Goal: Task Accomplishment & Management: Use online tool/utility

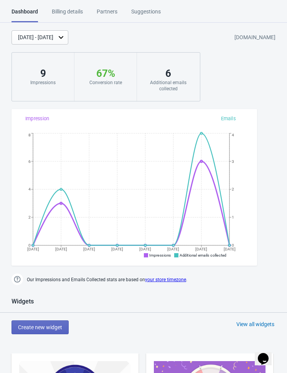
click at [45, 324] on span "Create new widget" at bounding box center [40, 327] width 44 height 6
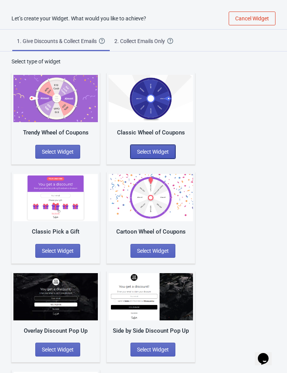
click at [144, 155] on button "Select Widget" at bounding box center [153, 152] width 45 height 14
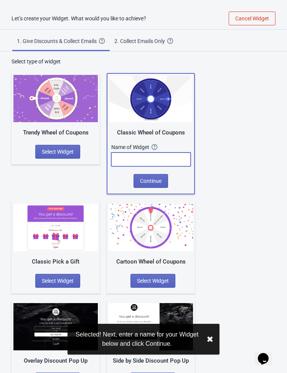
click at [135, 154] on input "text" at bounding box center [151, 160] width 80 height 14
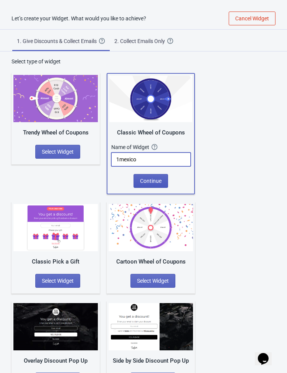
type input "1mexico"
click at [157, 178] on span "Continue" at bounding box center [151, 181] width 22 height 6
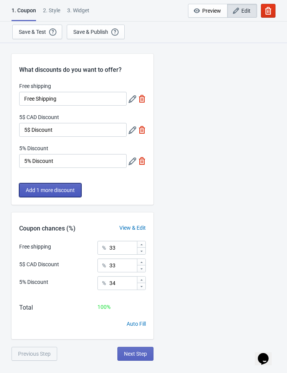
click at [60, 193] on span "Add 1 more discount" at bounding box center [50, 190] width 49 height 6
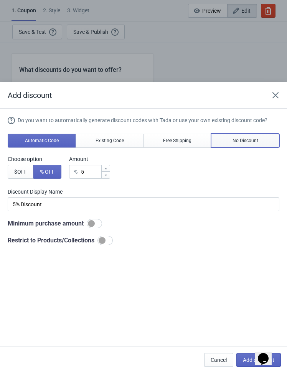
click at [241, 143] on span "No Discount" at bounding box center [246, 141] width 26 height 6
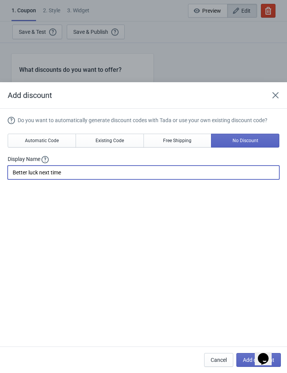
click at [81, 172] on input "Better luck next time" at bounding box center [144, 173] width 272 height 14
paste input "Vuelve a intentarlo"
type input "Vuelve a intentarlo"
click at [66, 207] on div "Do you want to automatically generate discount codes with Tada or use your own …" at bounding box center [144, 228] width 272 height 224
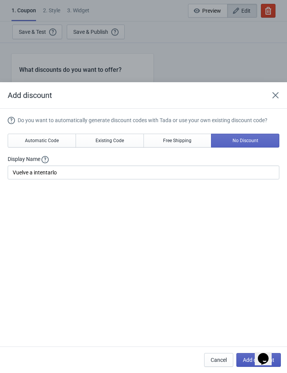
click at [246, 360] on span "Add discount" at bounding box center [259, 360] width 32 height 6
type input "25"
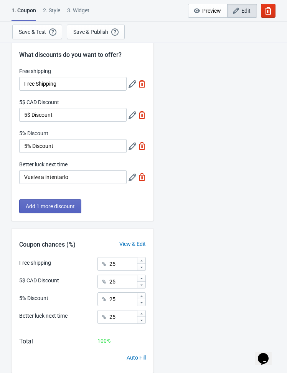
scroll to position [42, 0]
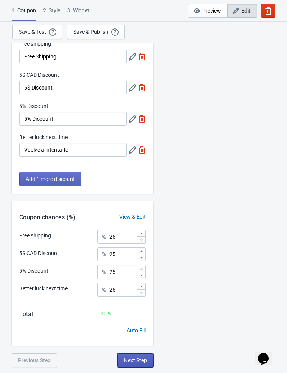
click at [130, 354] on button "Next Step" at bounding box center [136, 361] width 36 height 14
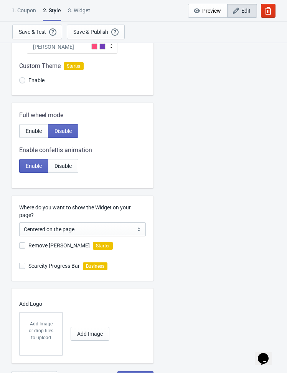
scroll to position [101, 0]
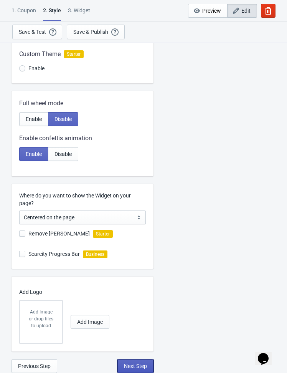
click at [127, 367] on span "Next Step" at bounding box center [135, 366] width 23 height 6
select select "once"
select select "1"
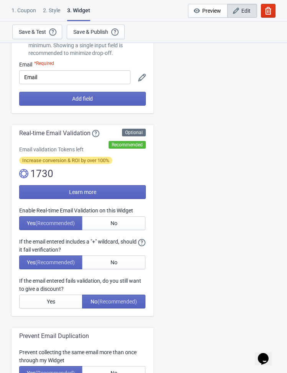
scroll to position [86, 0]
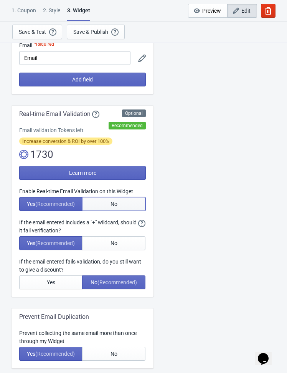
click at [115, 197] on button "No" at bounding box center [113, 204] width 63 height 14
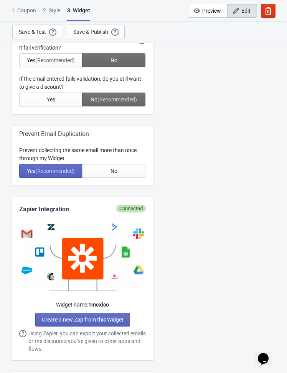
scroll to position [270, 0]
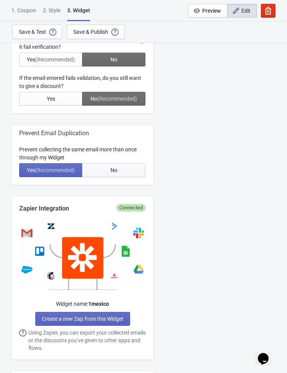
click at [120, 169] on button "No" at bounding box center [113, 170] width 63 height 14
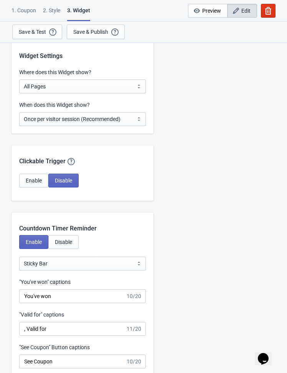
scroll to position [605, 0]
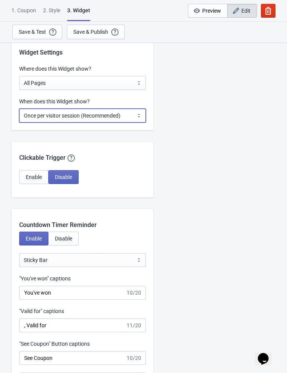
click at [114, 118] on select "Every new visit of page Once every period of time Once per visitor session (Rec…" at bounding box center [82, 116] width 127 height 14
select select "every"
click at [19, 109] on select "Every new visit of page Once every period of time Once per visitor session (Rec…" at bounding box center [82, 116] width 127 height 14
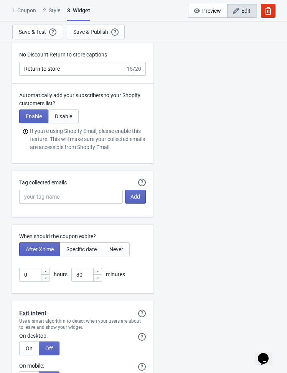
scroll to position [1926, 0]
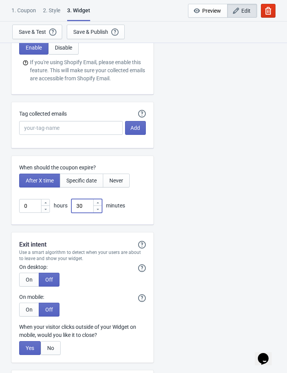
click at [86, 206] on input "30" at bounding box center [82, 206] width 22 height 14
type input "3"
type input "2"
click at [141, 212] on div "When should the coupon expire? After X time Specific date Never 0 hours 2 minut…" at bounding box center [83, 190] width 142 height 69
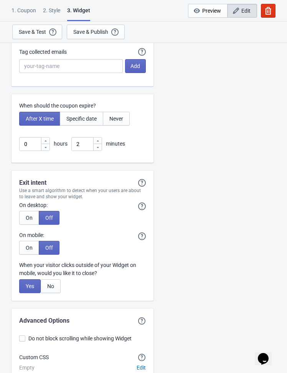
scroll to position [2031, 0]
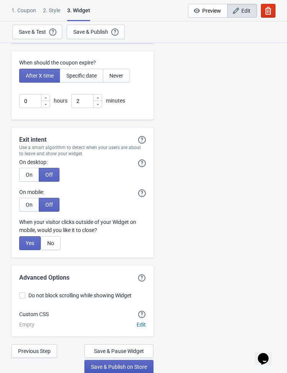
click at [114, 365] on span "Save & Publish on Store" at bounding box center [119, 367] width 56 height 6
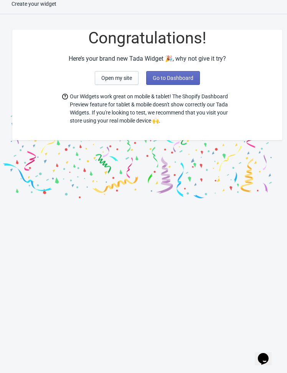
scroll to position [8, 0]
click at [171, 80] on span "Go to Dashboard" at bounding box center [173, 78] width 41 height 6
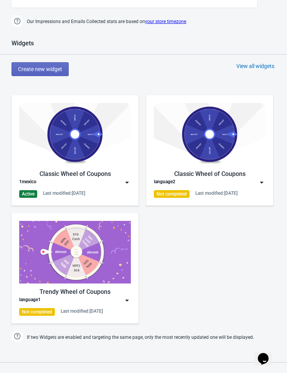
scroll to position [259, 0]
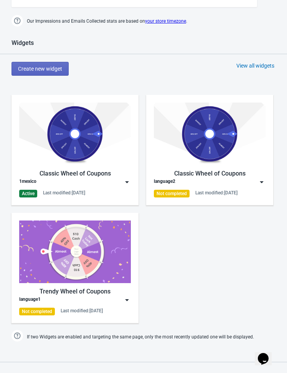
click at [241, 64] on div "View all widgets" at bounding box center [256, 66] width 38 height 8
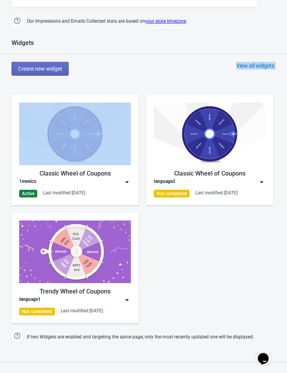
click at [155, 84] on div "Widgets Create new widget View all widgets Classic Wheel of Coupons 1mexico Act…" at bounding box center [143, 191] width 287 height 304
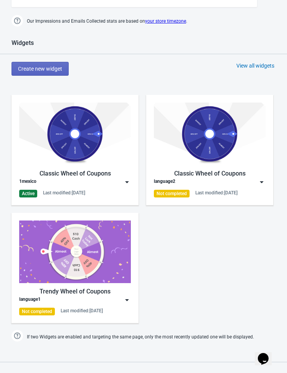
click at [256, 64] on div "View all widgets" at bounding box center [256, 66] width 38 height 8
click at [194, 78] on div "Widgets Create new widget View all widgets Classic Wheel of Coupons 1mexico Act…" at bounding box center [143, 191] width 287 height 304
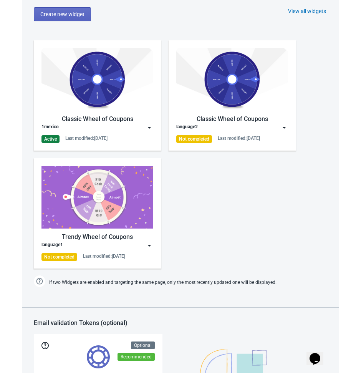
scroll to position [353, 0]
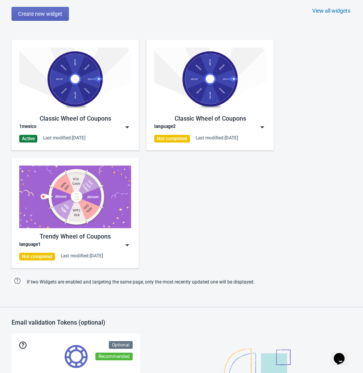
click at [287, 10] on div "View all widgets" at bounding box center [331, 11] width 38 height 8
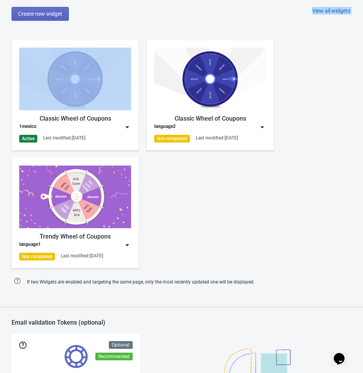
click at [287, 10] on div "View all widgets" at bounding box center [331, 11] width 38 height 8
click at [284, 132] on div "Classic Wheel of Coupons 1mexico Active Last modified: [DATE] Classic Wheel of …" at bounding box center [181, 150] width 363 height 236
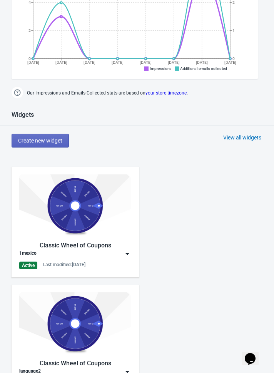
scroll to position [193, 0]
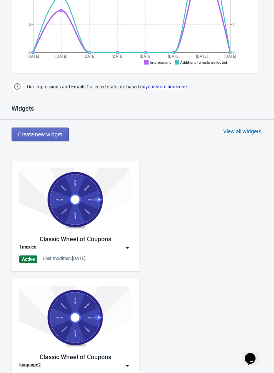
click at [125, 251] on div "Classic Wheel of Coupons 1mexico Active Last modified: [DATE]" at bounding box center [75, 215] width 112 height 95
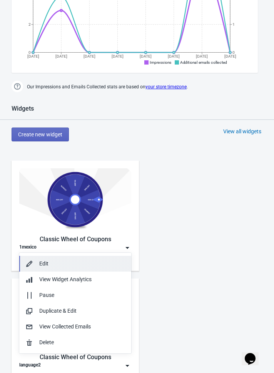
click at [76, 258] on button "Edit" at bounding box center [75, 264] width 112 height 16
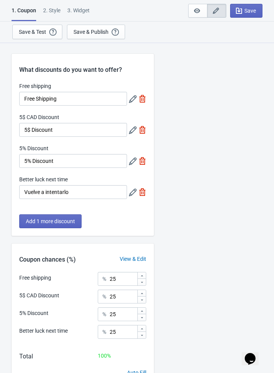
scroll to position [42, 0]
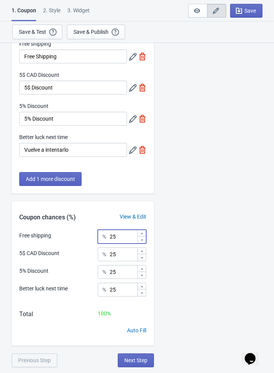
click at [120, 236] on input "25" at bounding box center [123, 237] width 28 height 14
type input "2"
type input "5"
click at [120, 253] on input "25" at bounding box center [123, 254] width 28 height 14
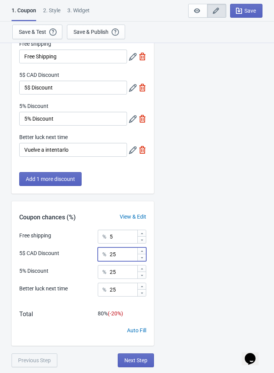
click at [120, 253] on input "25" at bounding box center [123, 254] width 28 height 14
type input "2"
type input "5"
click at [120, 271] on input "25" at bounding box center [123, 272] width 28 height 14
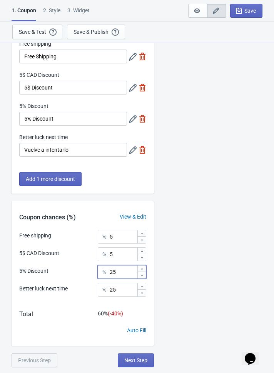
type input "2"
type input "5"
click at [122, 288] on input "25" at bounding box center [123, 290] width 28 height 14
type input "2"
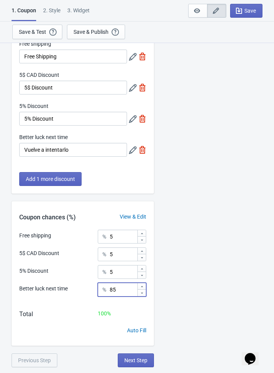
type input "85"
click at [191, 304] on div "What discounts do you want to offer? Free shipping Free Shipping 5$ CAD Discoun…" at bounding box center [137, 183] width 274 height 367
click at [131, 359] on span "Next Step" at bounding box center [135, 360] width 23 height 6
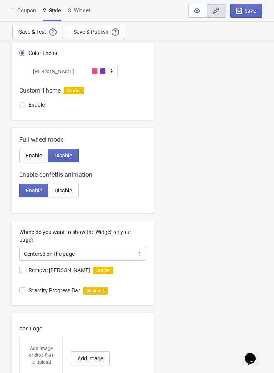
scroll to position [101, 0]
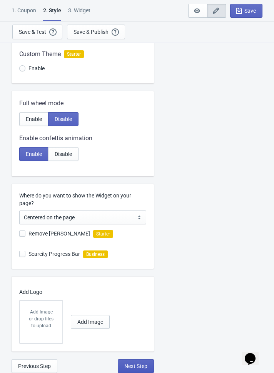
click at [137, 365] on span "Next Step" at bounding box center [135, 366] width 23 height 6
select select "1"
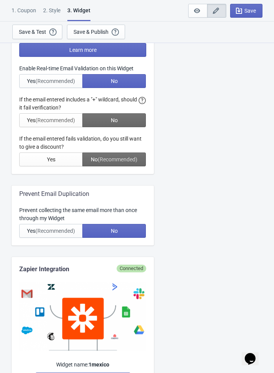
scroll to position [289, 0]
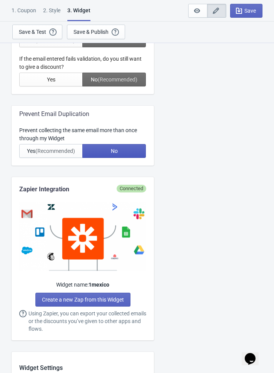
click at [118, 149] on button "No" at bounding box center [113, 151] width 63 height 14
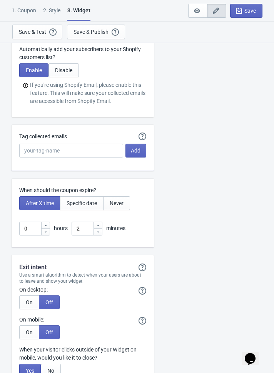
scroll to position [2031, 0]
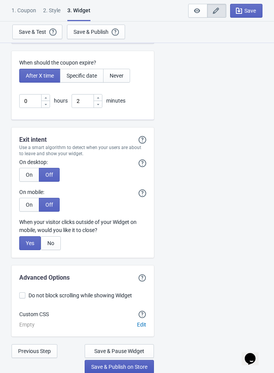
click at [121, 369] on button "Save & Publish on Store" at bounding box center [119, 367] width 69 height 14
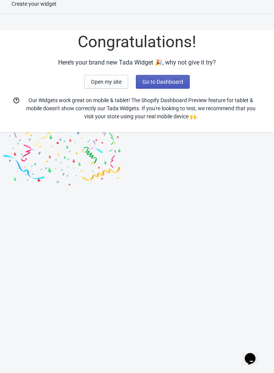
click at [157, 85] on button "Go to Dashboard" at bounding box center [163, 82] width 54 height 14
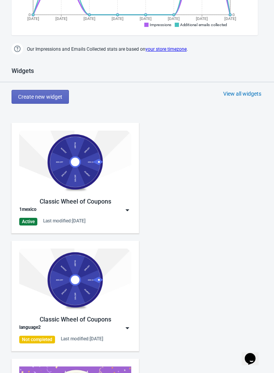
scroll to position [235, 0]
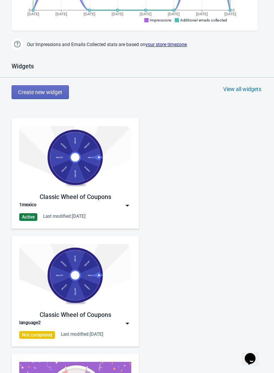
click at [127, 204] on img at bounding box center [127, 206] width 8 height 8
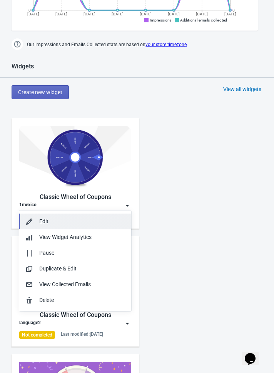
click at [78, 225] on div "Edit" at bounding box center [82, 222] width 86 height 8
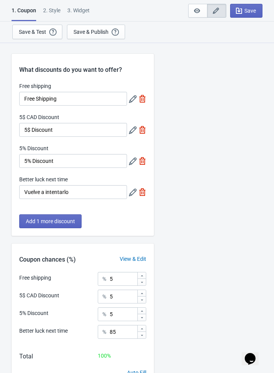
scroll to position [42, 0]
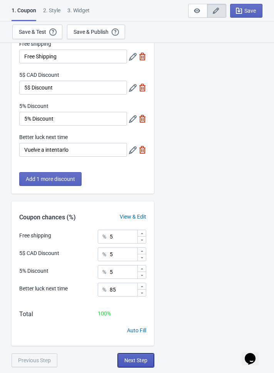
click at [136, 362] on span "Next Step" at bounding box center [135, 360] width 23 height 6
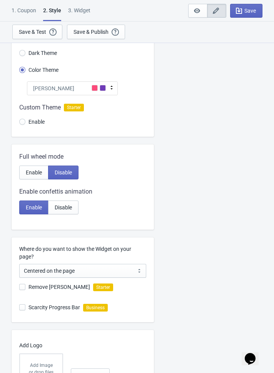
scroll to position [51, 0]
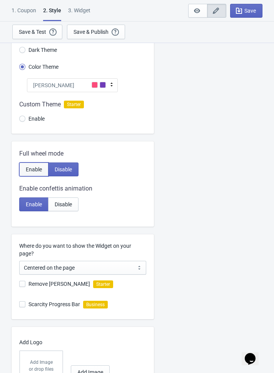
click at [36, 175] on button "Enable" at bounding box center [33, 170] width 29 height 14
radio input "true"
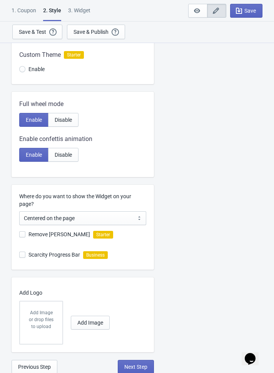
scroll to position [101, 0]
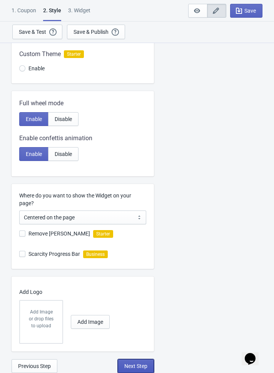
click at [132, 370] on button "Next Step" at bounding box center [136, 366] width 36 height 14
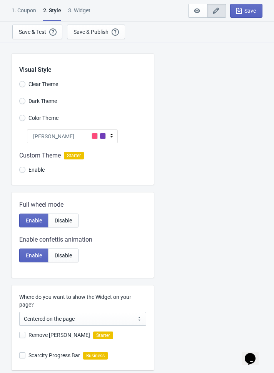
select select "1"
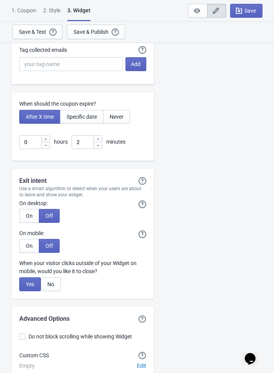
scroll to position [2031, 0]
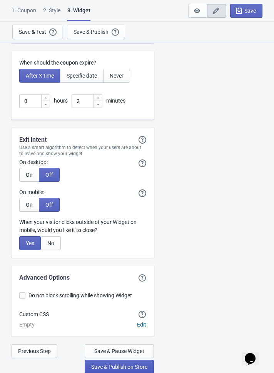
click at [122, 364] on span "Save & Publish on Store" at bounding box center [119, 367] width 56 height 6
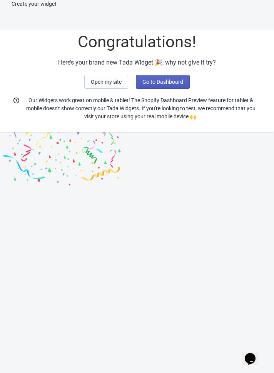
click at [162, 79] on span "Go to Dashboard" at bounding box center [162, 82] width 41 height 6
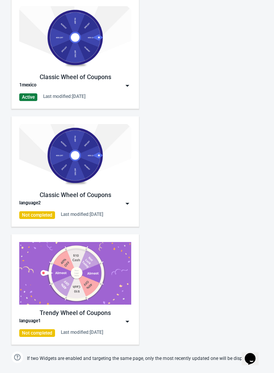
scroll to position [329, 0]
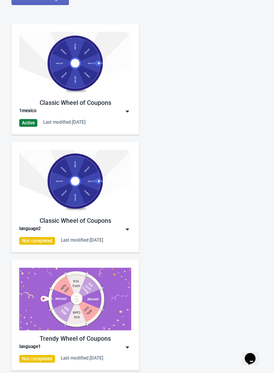
click at [125, 112] on img at bounding box center [127, 112] width 8 height 8
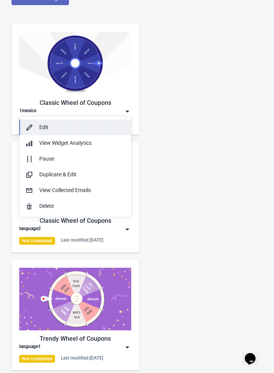
click at [93, 131] on button "Edit" at bounding box center [75, 128] width 112 height 16
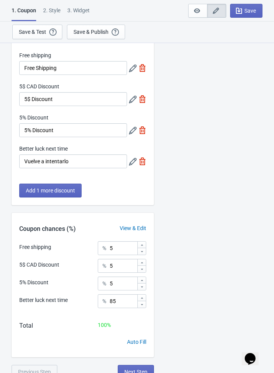
scroll to position [42, 0]
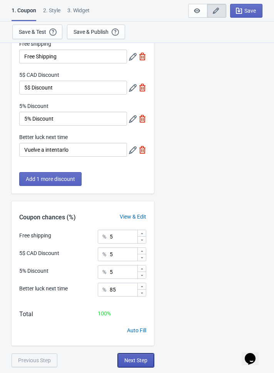
click at [127, 359] on span "Next Step" at bounding box center [135, 360] width 23 height 6
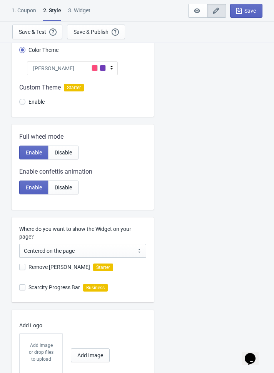
scroll to position [101, 0]
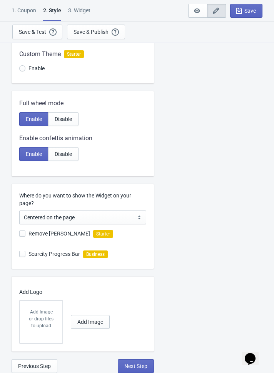
click at [45, 331] on div "Add Image or drop files to upload" at bounding box center [41, 322] width 42 height 42
click at [89, 322] on span "Add Image" at bounding box center [90, 322] width 26 height 6
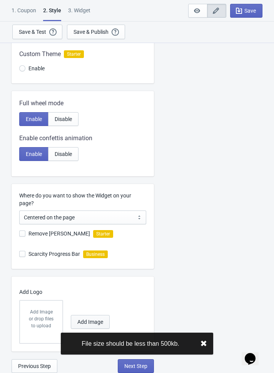
click at [96, 317] on button "Add Image" at bounding box center [90, 322] width 39 height 14
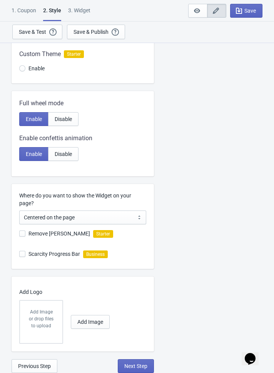
radio input "true"
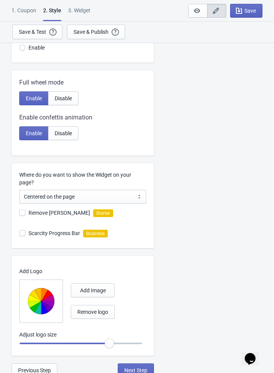
scroll to position [126, 0]
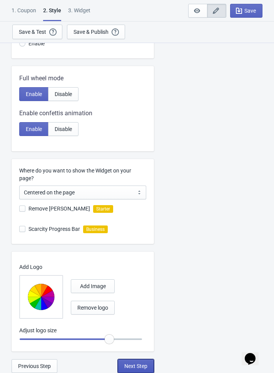
click at [133, 367] on span "Next Step" at bounding box center [135, 366] width 23 height 6
select select "1"
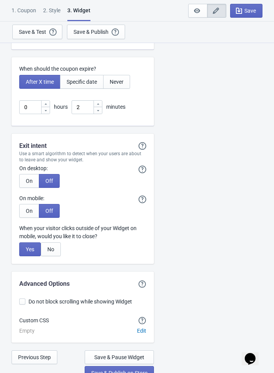
scroll to position [2031, 0]
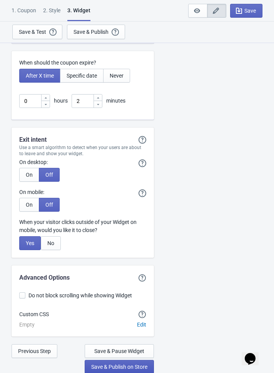
click at [126, 366] on span "Save & Publish on Store" at bounding box center [119, 367] width 56 height 6
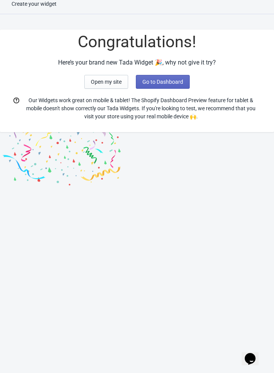
scroll to position [8, 0]
click at [164, 83] on span "Go to Dashboard" at bounding box center [162, 82] width 41 height 6
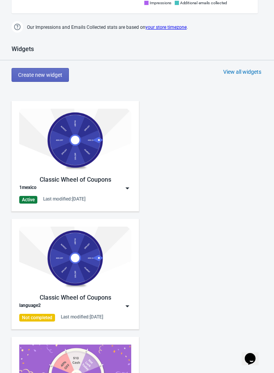
scroll to position [250, 0]
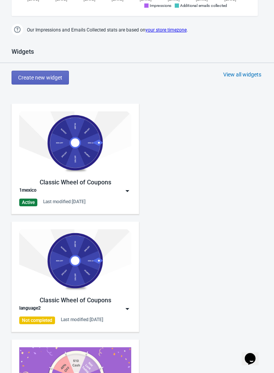
click at [129, 191] on img at bounding box center [127, 191] width 8 height 8
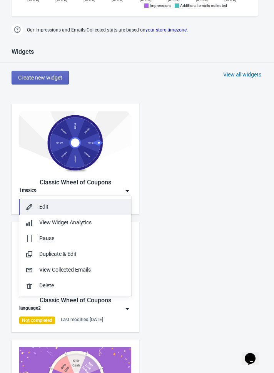
click at [91, 208] on div "Edit" at bounding box center [82, 207] width 86 height 8
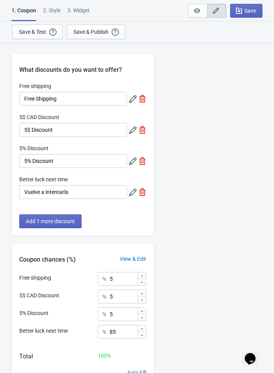
scroll to position [42, 0]
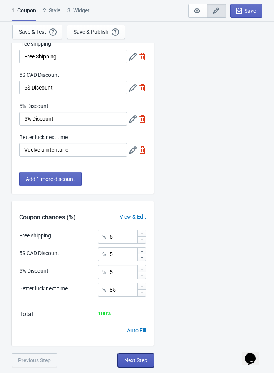
click at [124, 356] on button "Next Step" at bounding box center [136, 361] width 36 height 14
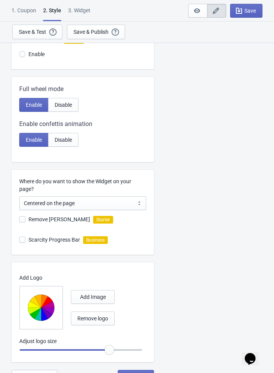
scroll to position [126, 0]
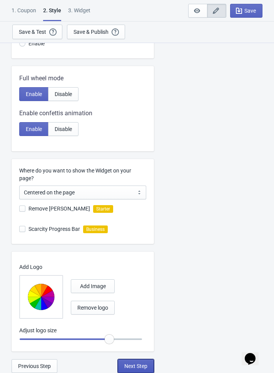
click at [126, 364] on span "Next Step" at bounding box center [135, 366] width 23 height 6
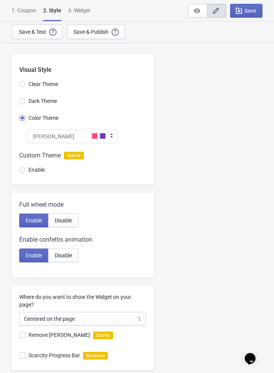
select select "1"
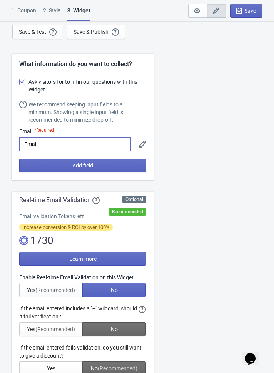
click at [47, 141] on input "Email" at bounding box center [74, 144] width 111 height 14
click at [141, 144] on icon at bounding box center [142, 145] width 8 height 8
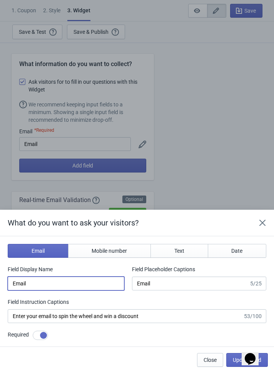
click at [112, 281] on input "Email" at bounding box center [66, 284] width 116 height 14
paste input "Correo Electrónico"
type input "Correo Electrónico"
click at [235, 357] on span "Update field" at bounding box center [247, 360] width 28 height 6
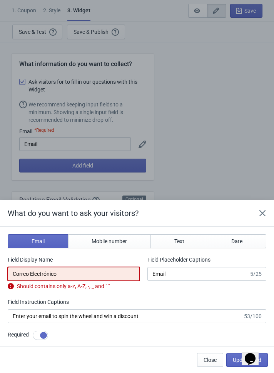
click at [124, 276] on input "Correo Electrónico" at bounding box center [74, 274] width 132 height 14
click at [203, 356] on button "Close" at bounding box center [210, 360] width 26 height 14
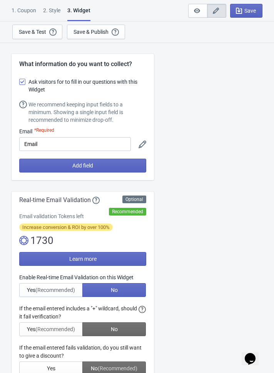
click at [142, 143] on icon at bounding box center [142, 145] width 8 height 8
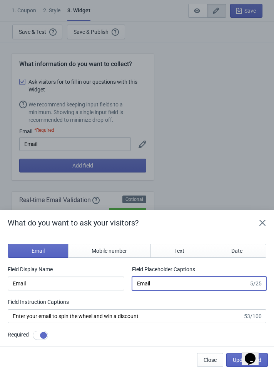
click at [184, 286] on input "Email" at bounding box center [190, 284] width 116 height 14
paste input "Correo Electrónico"
type input "Correo Electrónico"
click at [235, 362] on span "Update field" at bounding box center [247, 360] width 28 height 6
type input "Correo Electrónico"
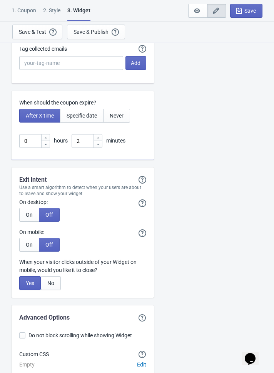
scroll to position [2031, 0]
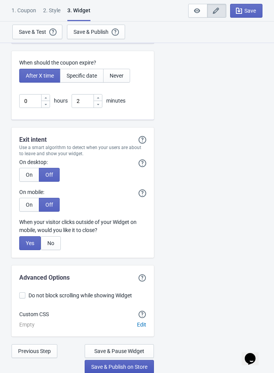
click at [126, 364] on span "Save & Publish on Store" at bounding box center [119, 367] width 56 height 6
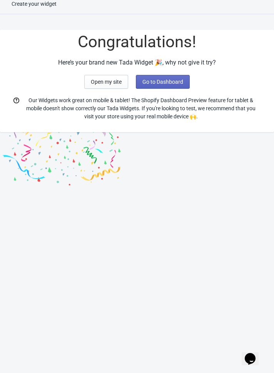
scroll to position [8, 0]
click at [154, 80] on span "Go to Dashboard" at bounding box center [162, 82] width 41 height 6
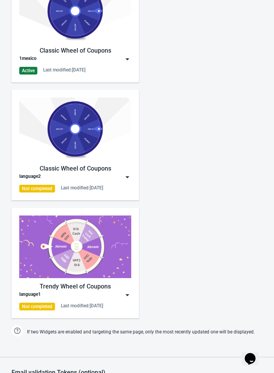
scroll to position [296, 0]
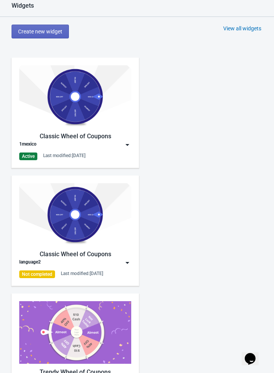
click at [129, 141] on img at bounding box center [127, 145] width 8 height 8
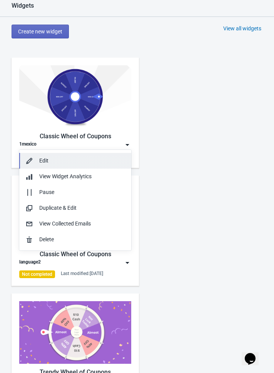
click at [82, 160] on div "Edit" at bounding box center [82, 161] width 86 height 8
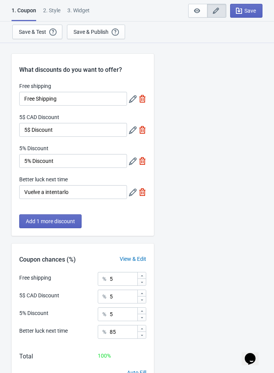
scroll to position [42, 0]
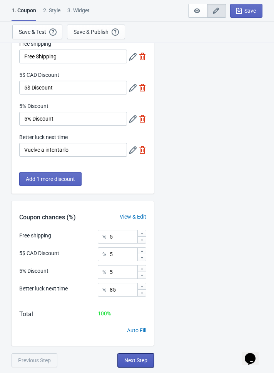
click at [137, 358] on span "Next Step" at bounding box center [135, 360] width 23 height 6
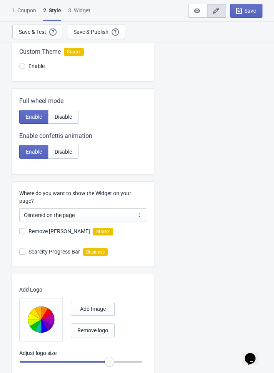
scroll to position [126, 0]
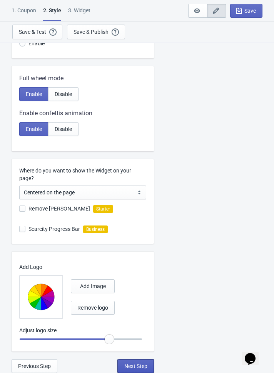
click at [133, 366] on span "Next Step" at bounding box center [135, 366] width 23 height 6
select select "1"
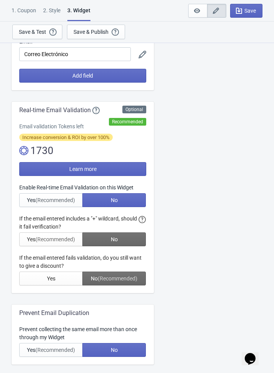
scroll to position [93, 0]
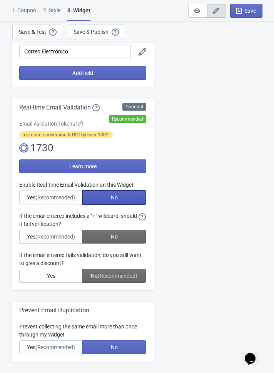
click at [127, 197] on button "No" at bounding box center [113, 198] width 63 height 14
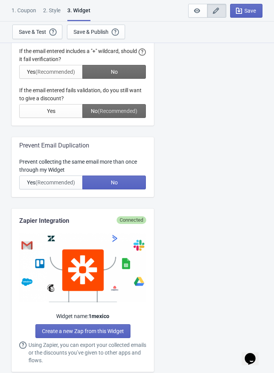
scroll to position [260, 0]
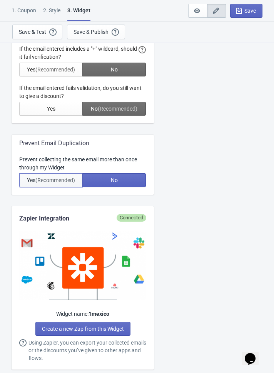
click at [51, 181] on span "(Recommended)" at bounding box center [55, 180] width 40 height 6
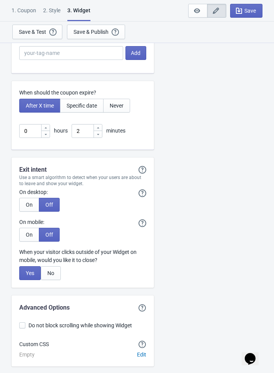
scroll to position [2031, 0]
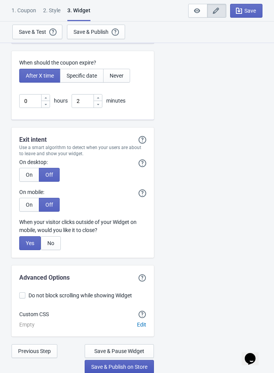
click at [120, 365] on span "Save & Publish on Store" at bounding box center [119, 367] width 56 height 6
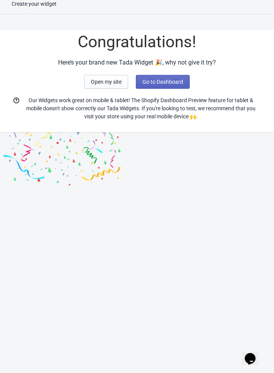
scroll to position [8, 0]
click at [160, 88] on button "Go to Dashboard" at bounding box center [163, 82] width 54 height 14
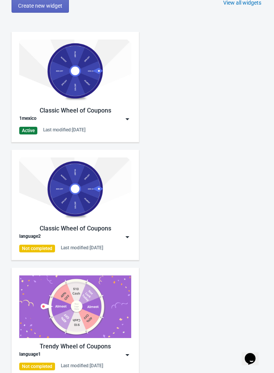
scroll to position [320, 0]
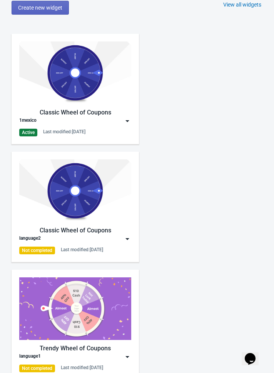
click at [127, 119] on img at bounding box center [127, 121] width 8 height 8
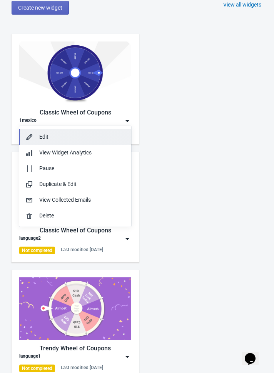
click at [105, 139] on div "Edit" at bounding box center [82, 137] width 86 height 8
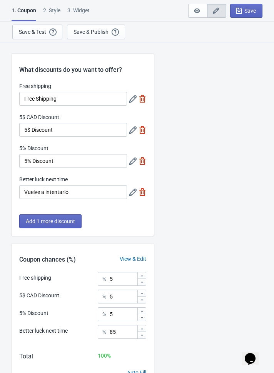
scroll to position [42, 0]
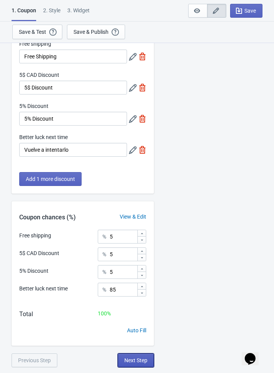
click at [135, 360] on span "Next Step" at bounding box center [135, 360] width 23 height 6
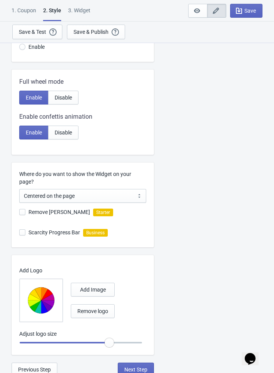
scroll to position [125, 0]
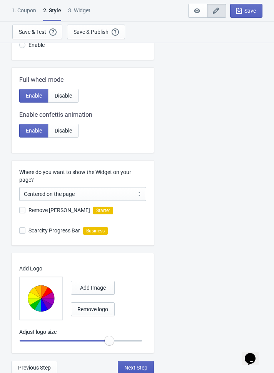
click at [131, 363] on button "Next Step" at bounding box center [136, 368] width 36 height 14
select select "1"
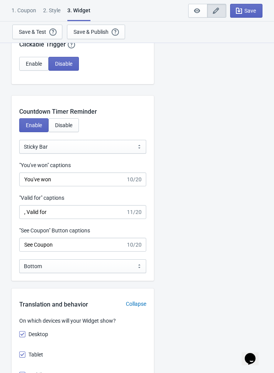
scroll to position [721, 0]
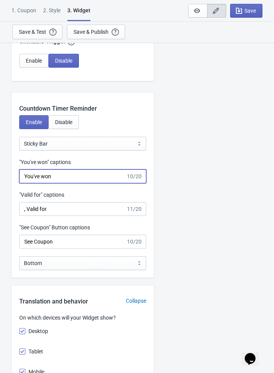
click at [67, 180] on input "You've won" at bounding box center [72, 176] width 106 height 14
paste input "has ganado"
type input "has ganado"
click at [43, 175] on input "has ganado" at bounding box center [72, 176] width 106 height 14
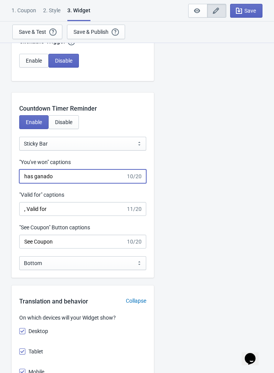
click at [43, 175] on input "has ganado" at bounding box center [72, 176] width 106 height 14
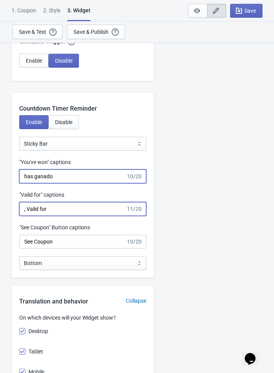
click at [58, 208] on input ", Valid for" at bounding box center [72, 209] width 106 height 14
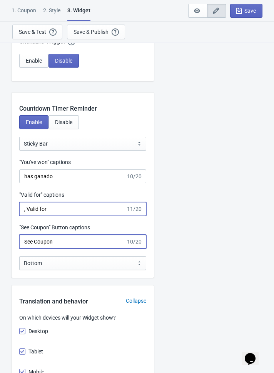
click at [59, 239] on input "See Coupon" at bounding box center [72, 242] width 106 height 14
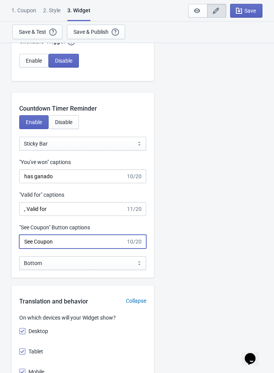
click at [66, 244] on input "See Coupon" at bounding box center [72, 242] width 106 height 14
paste input "Ver [PERSON_NAME]"
type input "Ver Cupón"
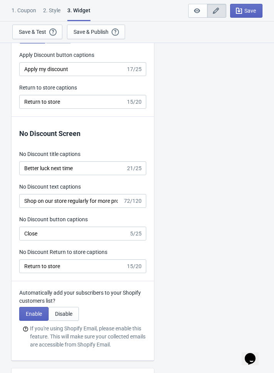
scroll to position [2031, 0]
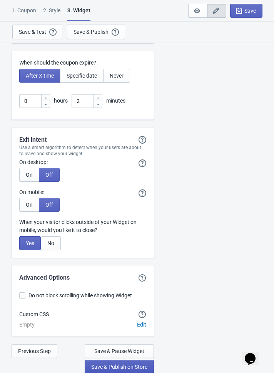
click at [123, 368] on span "Save & Publish on Store" at bounding box center [119, 367] width 56 height 6
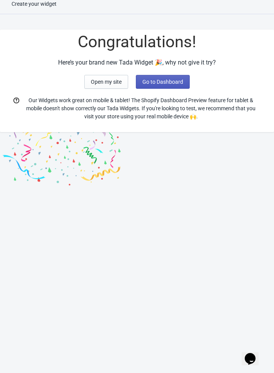
click at [158, 80] on span "Go to Dashboard" at bounding box center [162, 82] width 41 height 6
